Goal: Task Accomplishment & Management: Complete application form

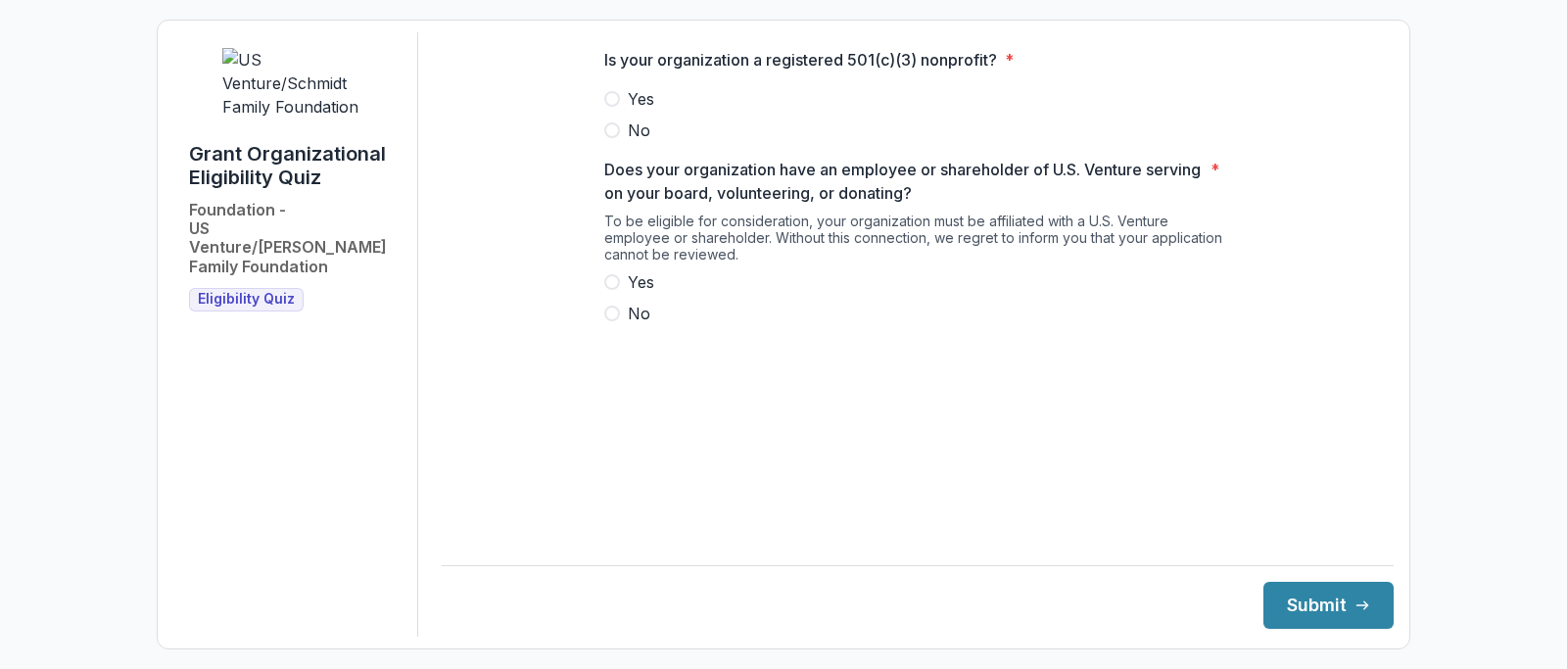
click at [609, 107] on span at bounding box center [612, 99] width 16 height 16
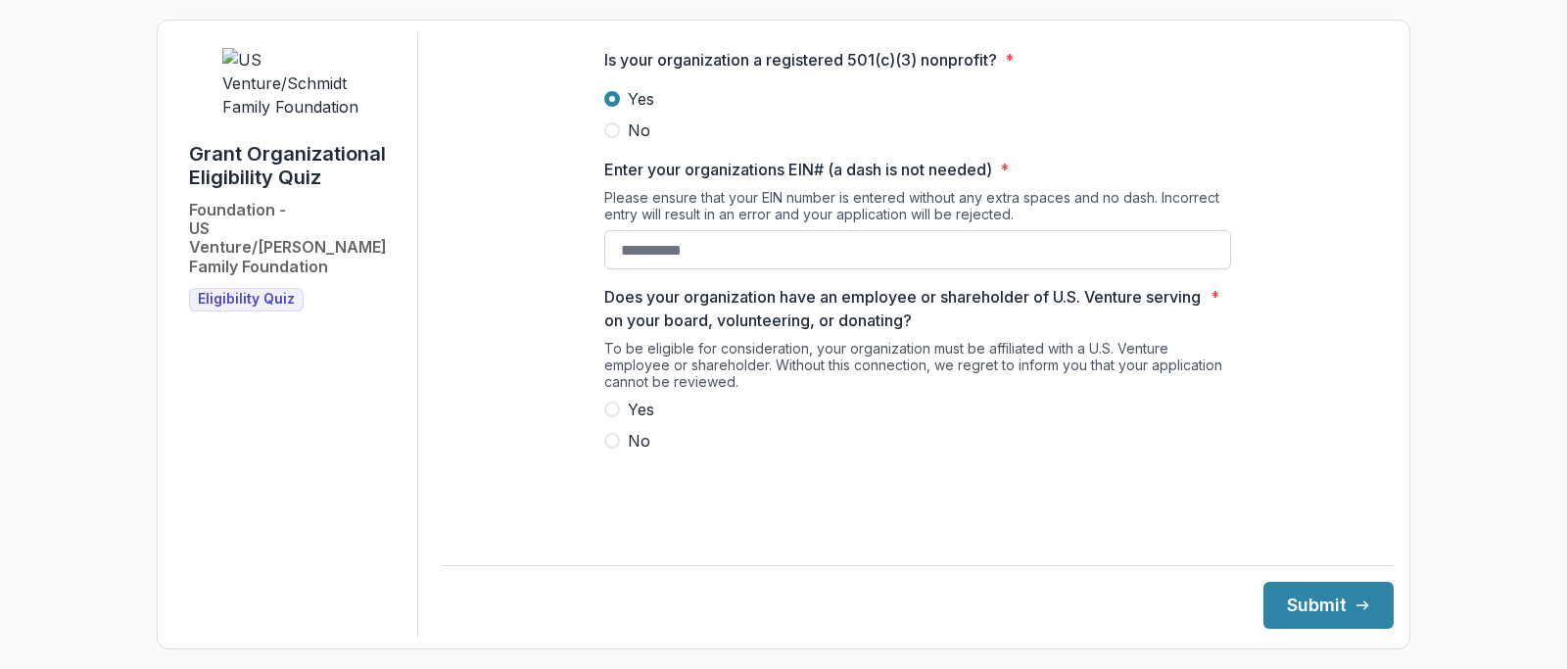
click at [628, 266] on input "Enter your organizations EIN# (a dash is not needed) *" at bounding box center [917, 249] width 627 height 39
type input "**********"
click at [604, 449] on span at bounding box center [612, 441] width 16 height 16
click at [609, 449] on span at bounding box center [612, 441] width 16 height 16
drag, startPoint x: 1290, startPoint y: 598, endPoint x: 1270, endPoint y: 608, distance: 21.9
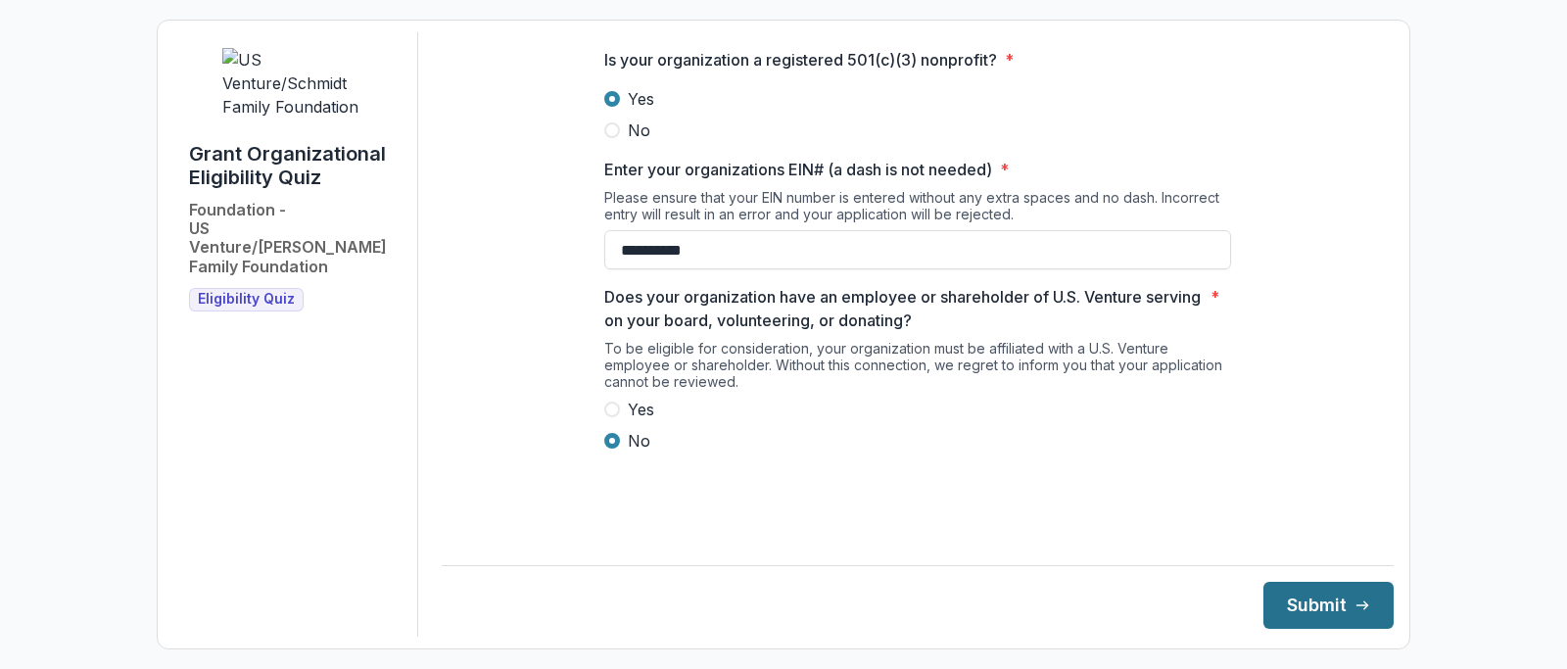
click at [1270, 608] on button "Submit" at bounding box center [1329, 605] width 130 height 47
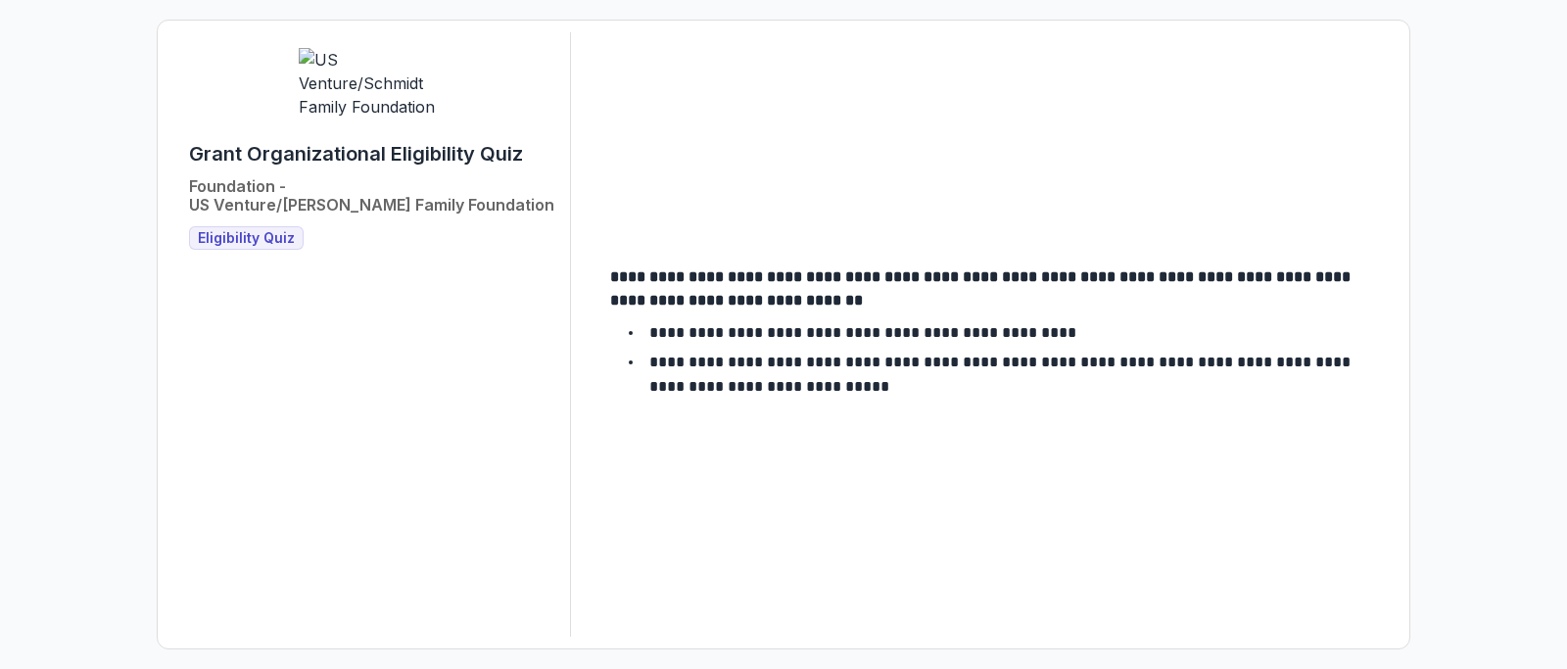
click at [263, 230] on span "Eligibility Quiz" at bounding box center [246, 238] width 97 height 17
